Goal: Use online tool/utility: Utilize a website feature to perform a specific function

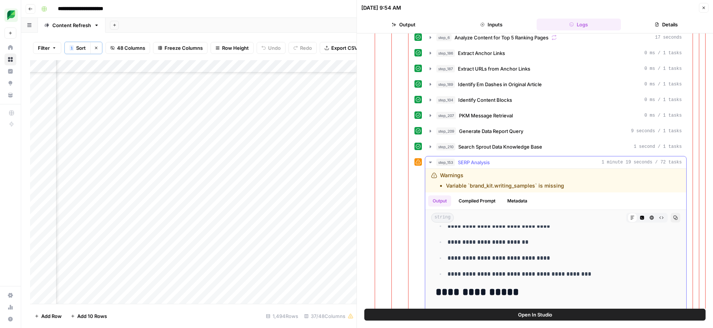
scroll to position [1376, 0]
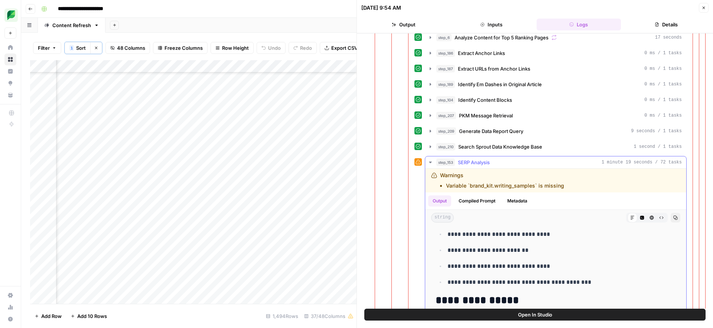
click at [481, 163] on span "SERP Analysis" at bounding box center [474, 162] width 32 height 7
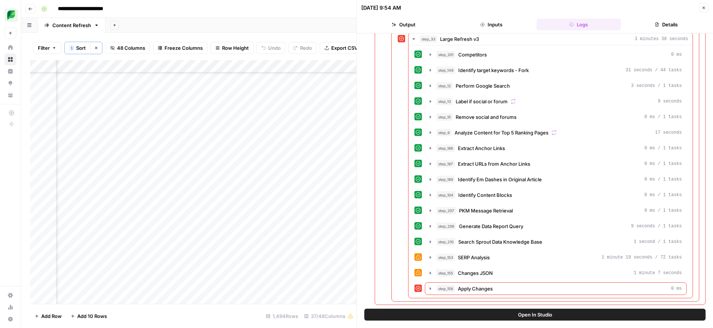
click at [705, 7] on icon "button" at bounding box center [704, 8] width 4 height 4
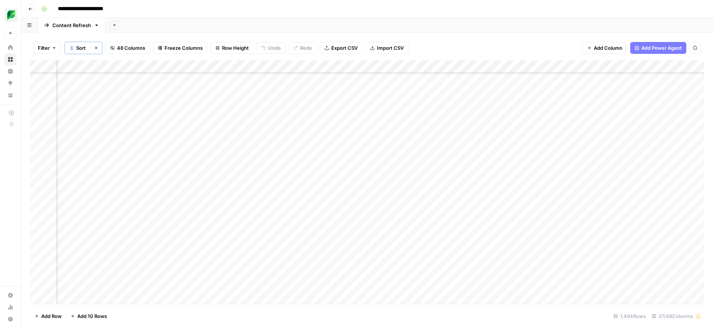
scroll to position [12107, 486]
click at [289, 173] on div "Add Column" at bounding box center [367, 182] width 674 height 244
click at [625, 172] on div "Add Column" at bounding box center [367, 182] width 674 height 244
click at [324, 171] on div "Add Column" at bounding box center [367, 182] width 674 height 244
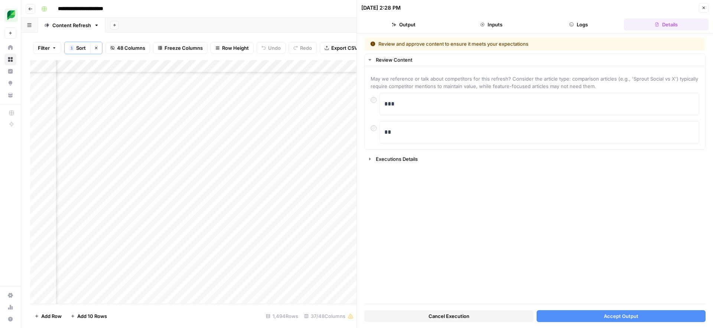
click at [584, 315] on button "Accept Output" at bounding box center [621, 316] width 169 height 12
